Goal: Transaction & Acquisition: Subscribe to service/newsletter

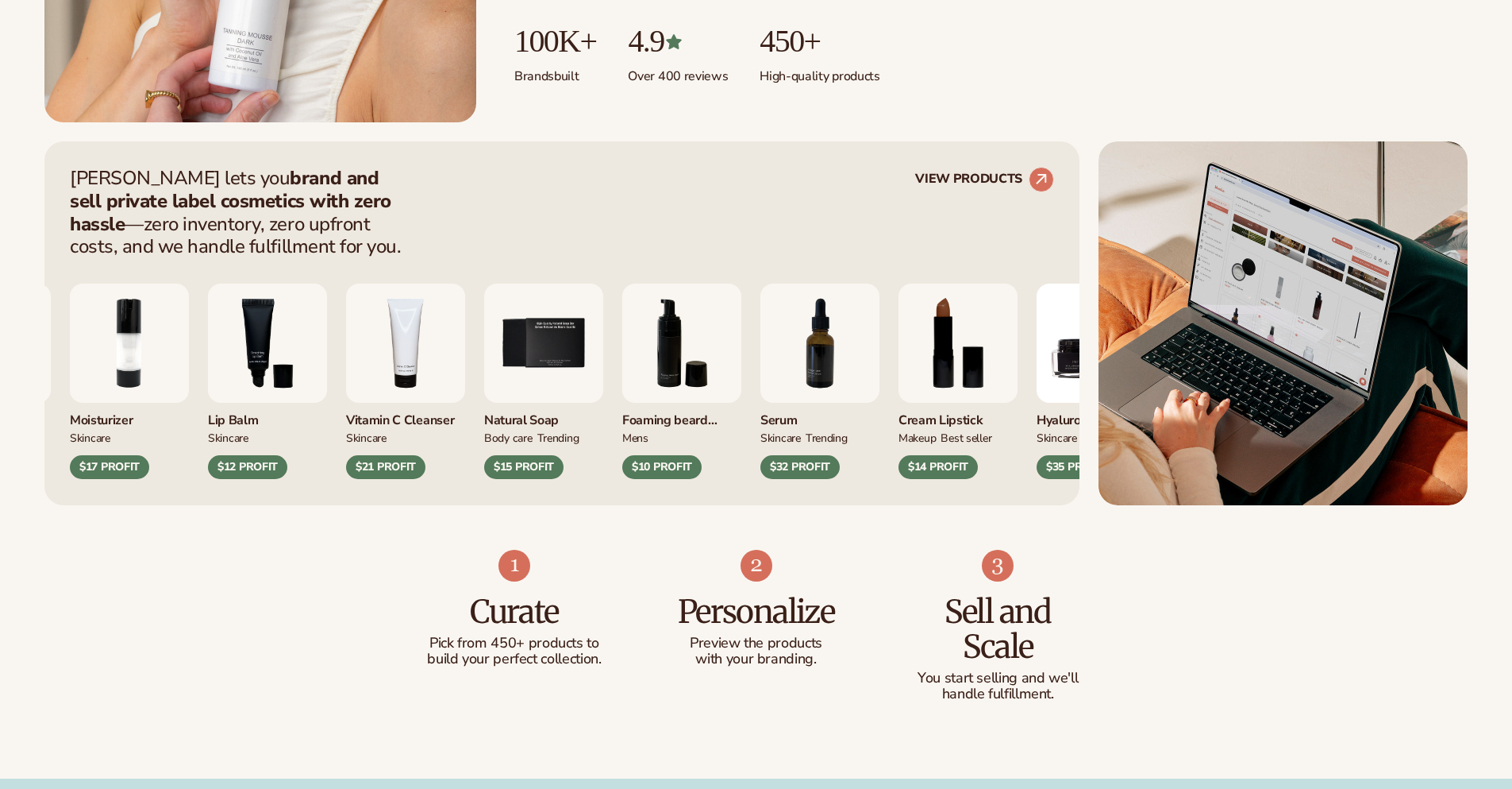
scroll to position [582, 0]
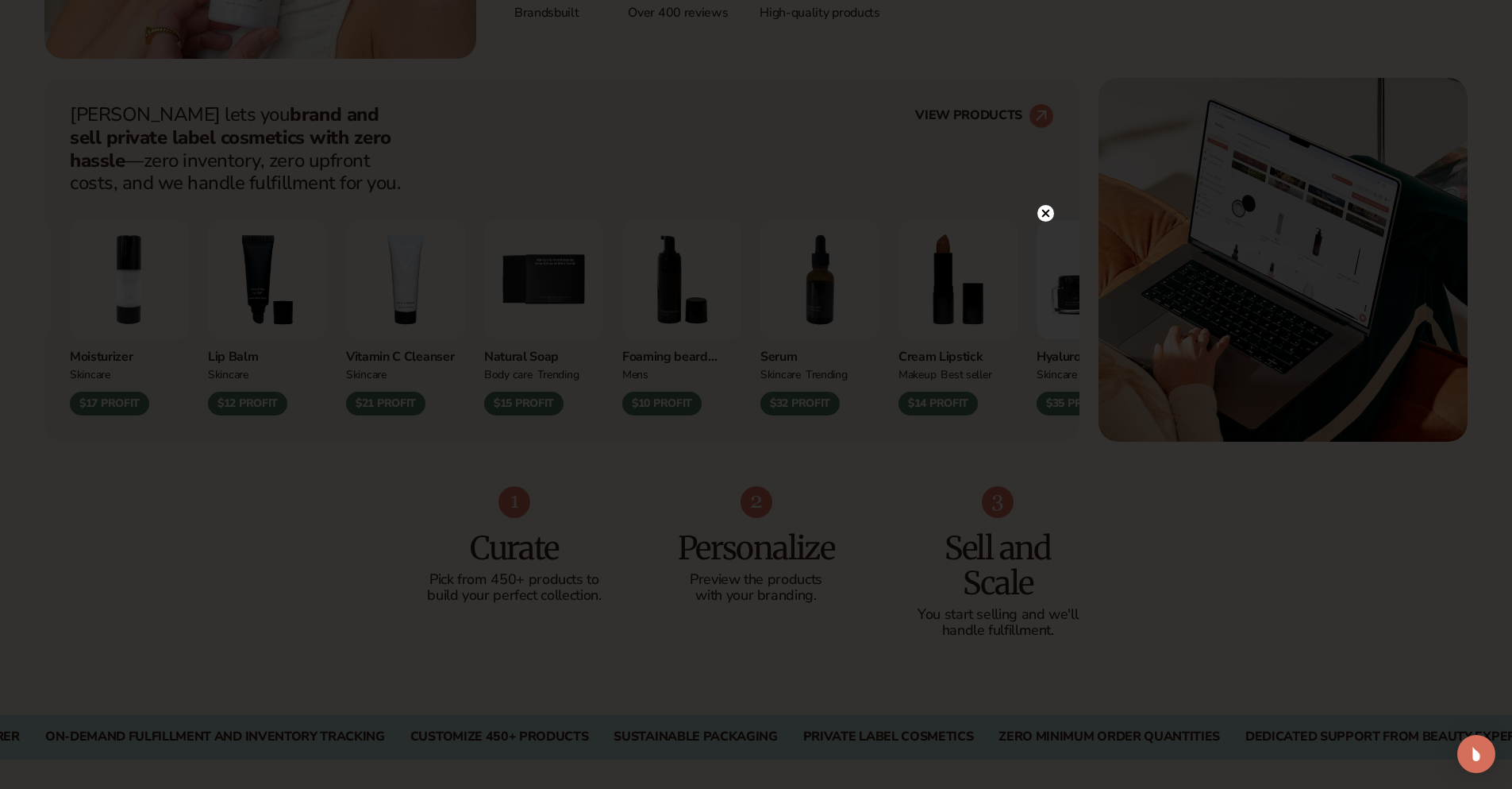
click at [1044, 219] on circle at bounding box center [1046, 213] width 17 height 17
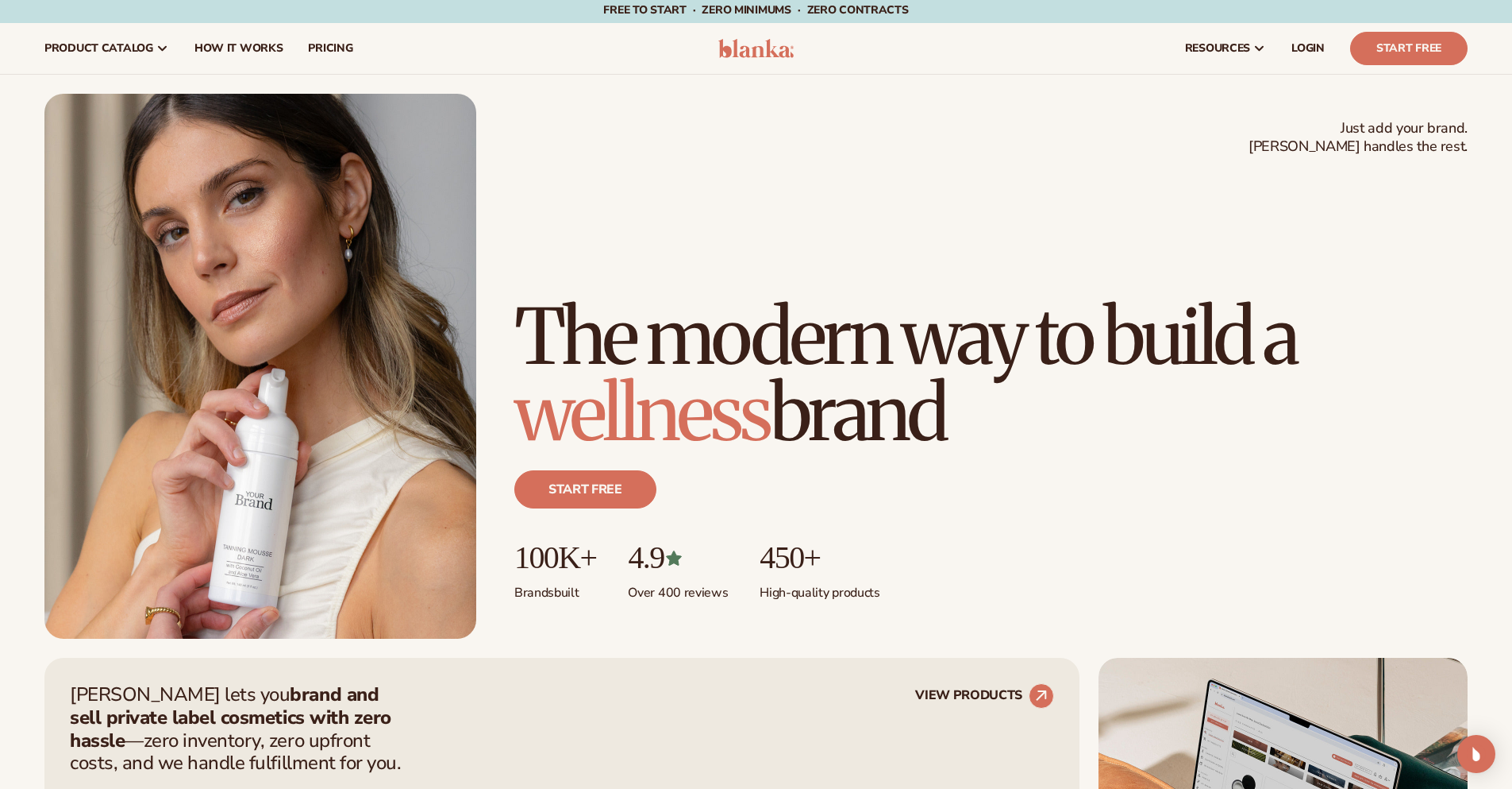
scroll to position [0, 0]
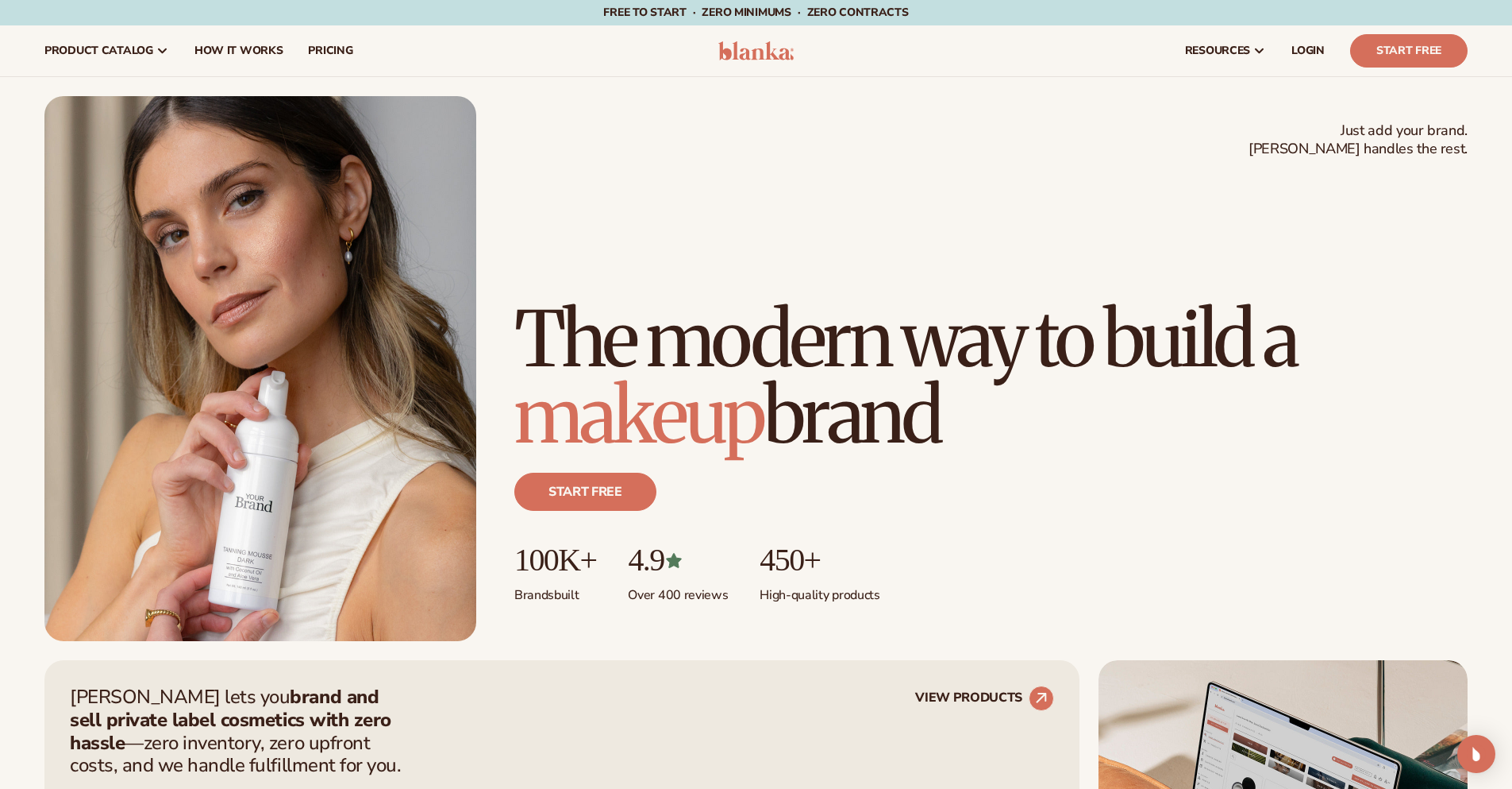
drag, startPoint x: 502, startPoint y: 243, endPoint x: 1098, endPoint y: 426, distance: 623.5
click at [1098, 426] on div "Just add your brand. Blanka handles the rest. beauty,skin care,wellness,makeup …" at bounding box center [756, 368] width 1423 height 545
click at [1010, 397] on h1 "The modern way to build a makeup brand" at bounding box center [991, 378] width 953 height 152
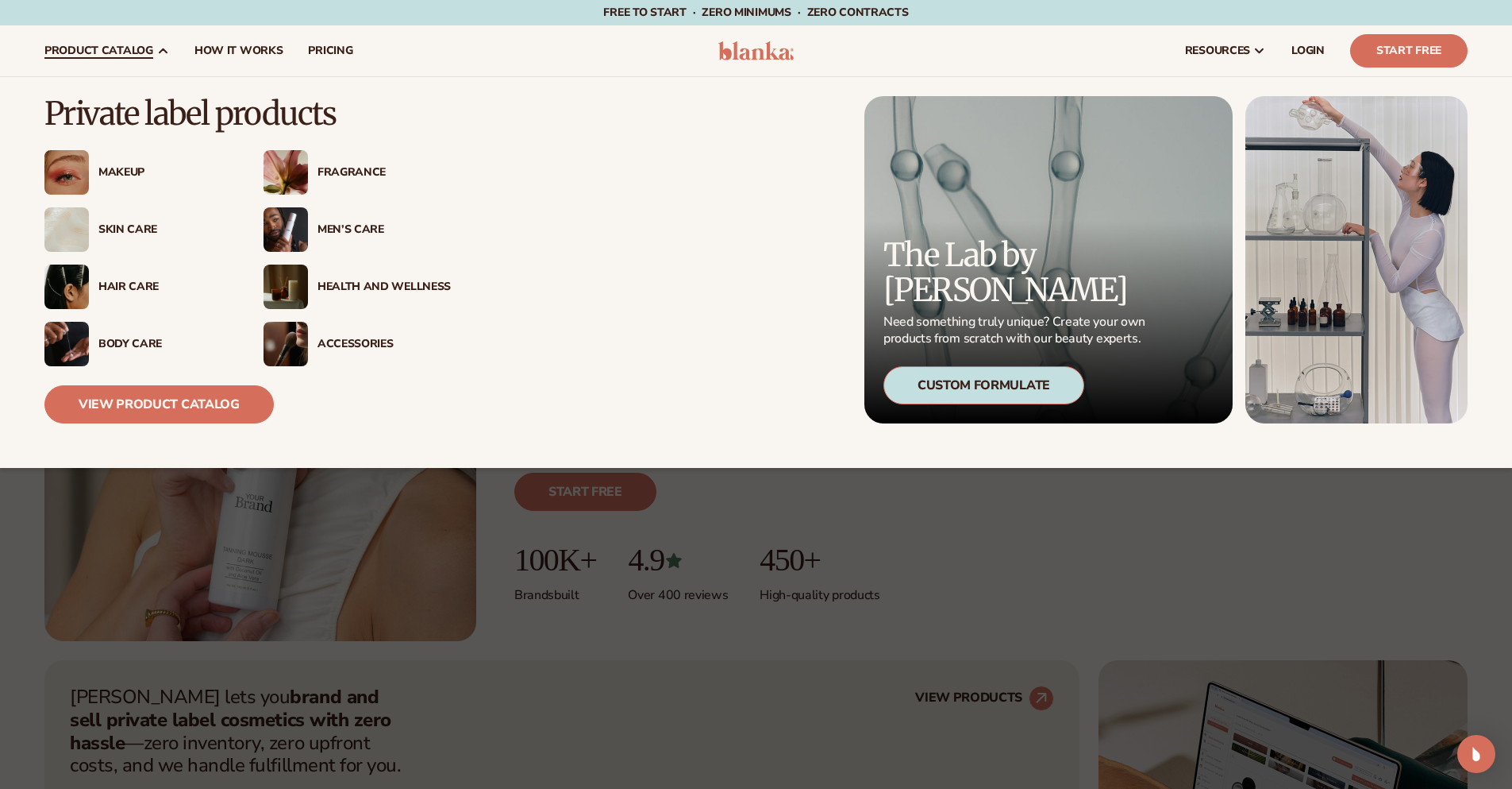
click at [116, 231] on div "Skin Care" at bounding box center [165, 230] width 133 height 13
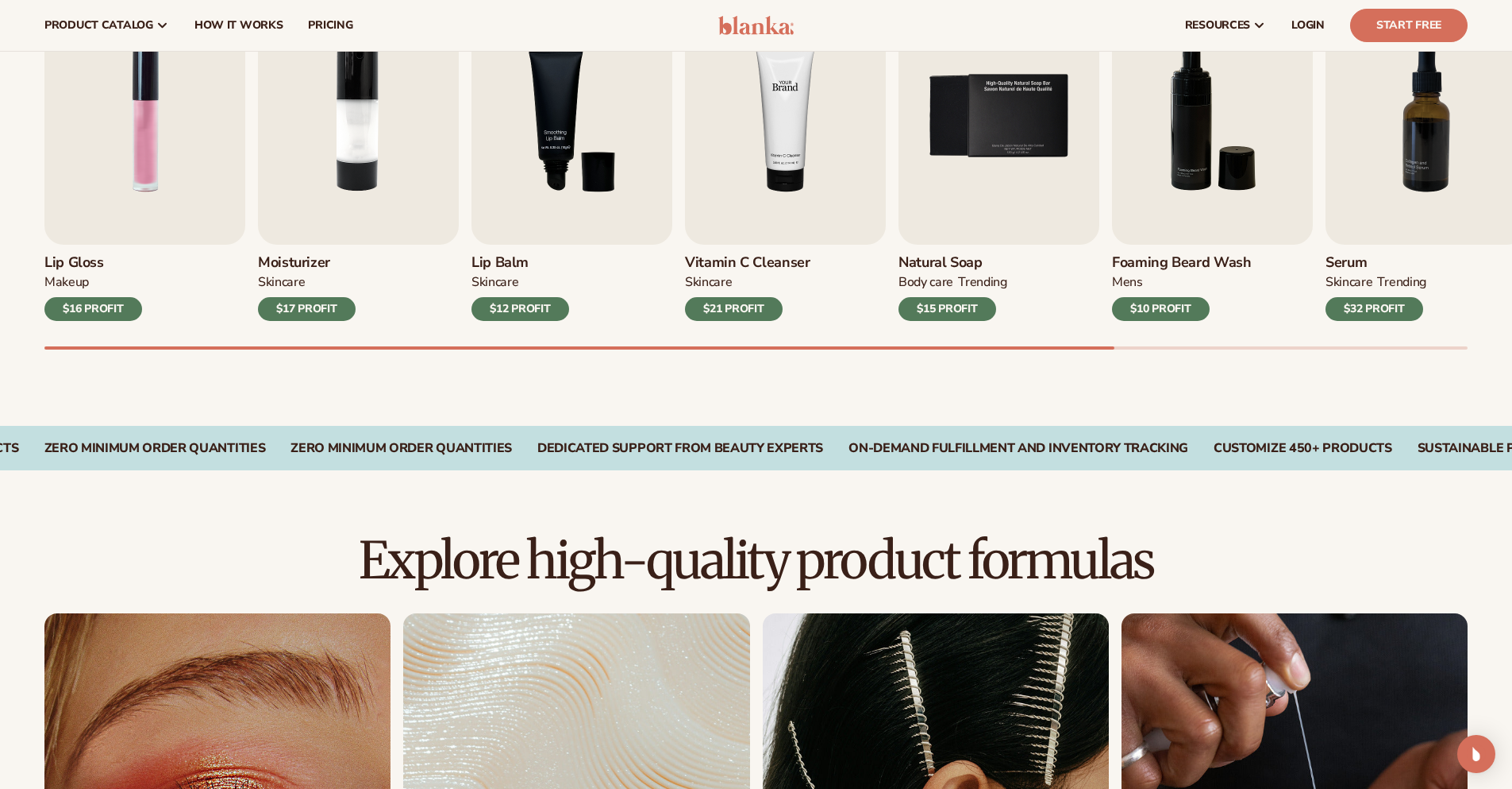
scroll to position [291, 0]
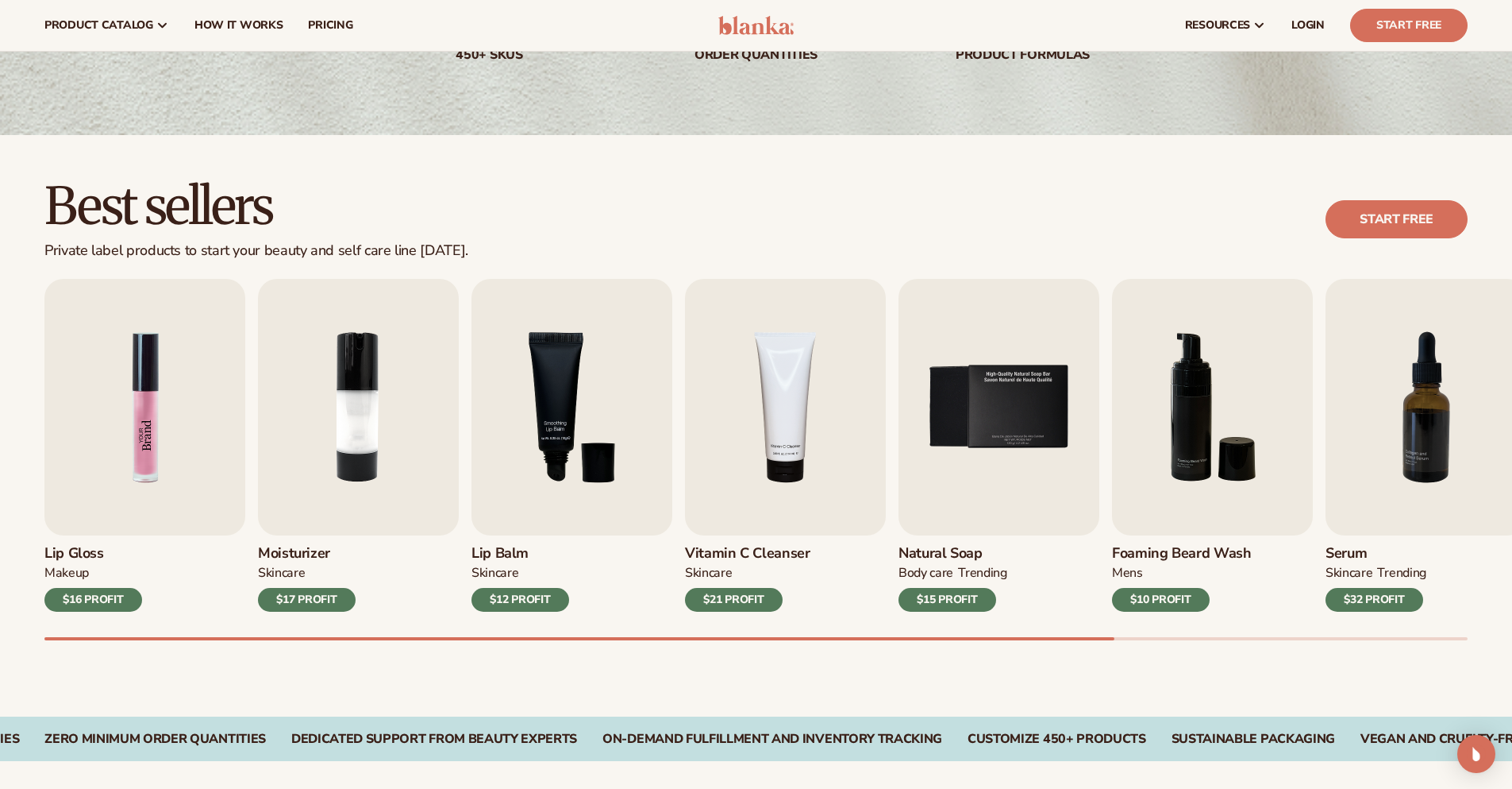
click at [124, 456] on img "1 / 9" at bounding box center [145, 407] width 201 height 257
click at [1406, 220] on link "Start free" at bounding box center [1397, 219] width 142 height 38
